Goal: Task Accomplishment & Management: Manage account settings

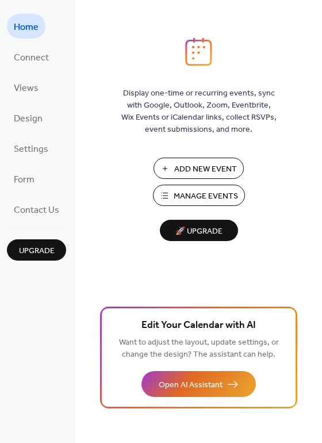
click at [187, 199] on span "Manage Events" at bounding box center [206, 196] width 64 height 12
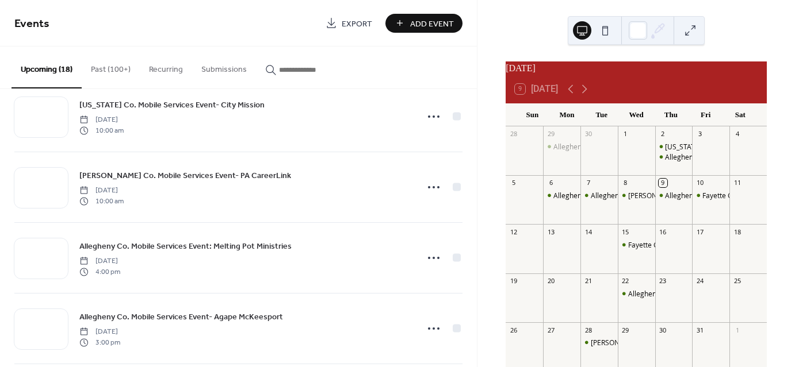
scroll to position [518, 0]
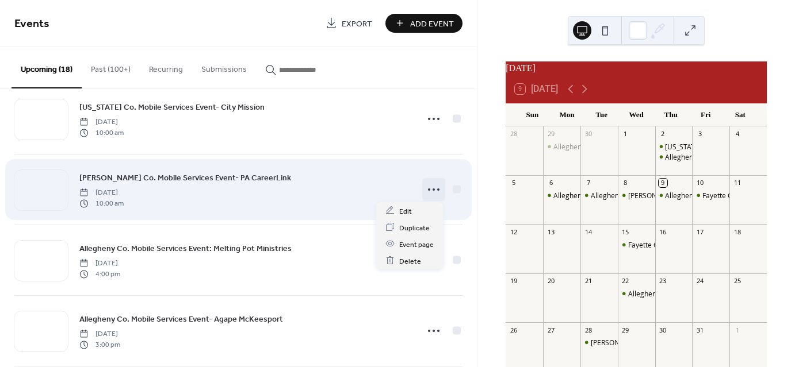
click at [432, 189] on circle at bounding box center [433, 190] width 2 height 2
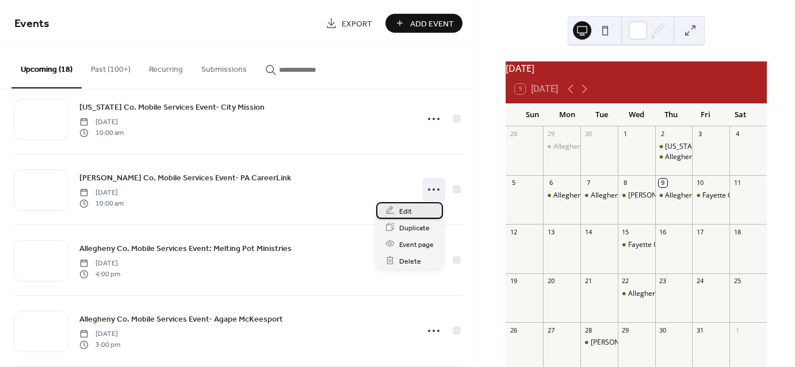
click at [404, 212] on span "Edit" at bounding box center [405, 211] width 13 height 12
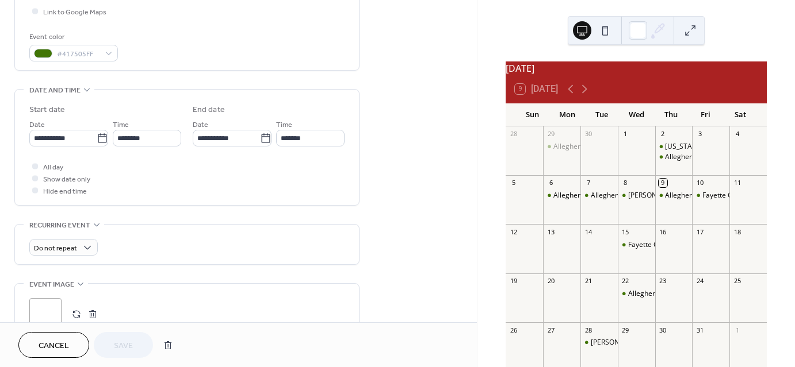
scroll to position [288, 0]
click at [101, 132] on icon at bounding box center [102, 135] width 9 height 9
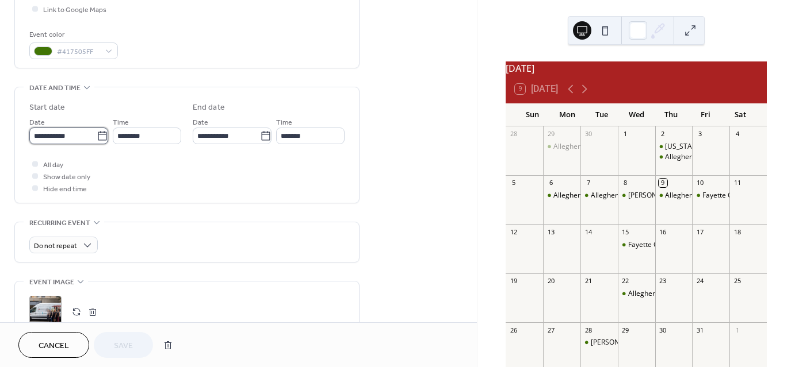
click at [97, 132] on input "**********" at bounding box center [62, 136] width 67 height 17
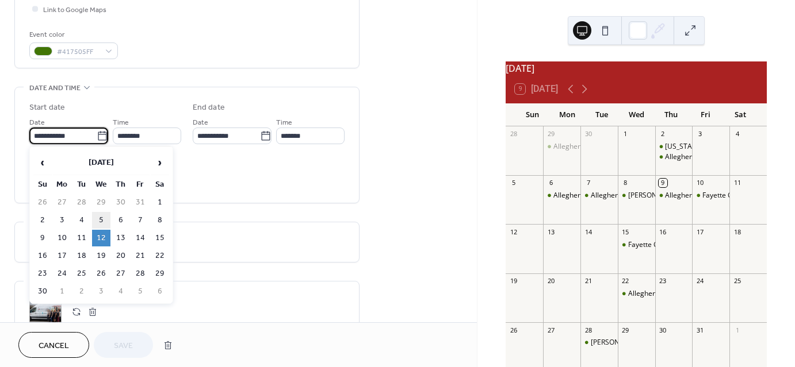
click at [99, 218] on td "5" at bounding box center [101, 220] width 18 height 17
type input "**********"
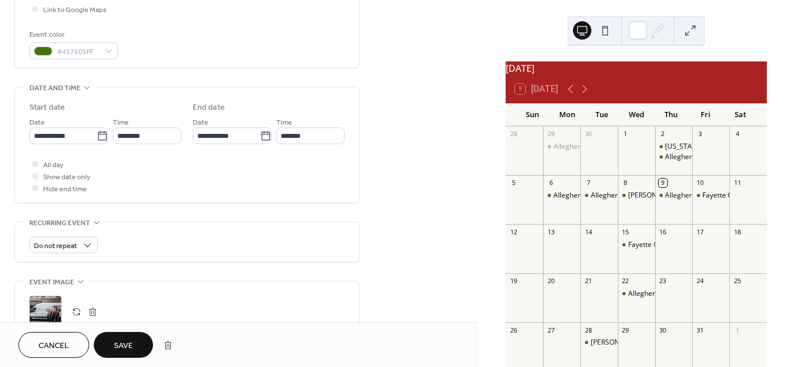
click at [133, 347] on span "Save" at bounding box center [123, 346] width 19 height 12
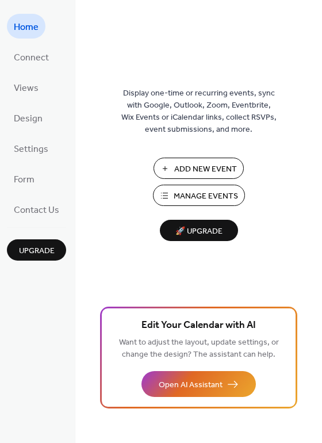
click at [211, 197] on span "Manage Events" at bounding box center [206, 196] width 64 height 12
